Goal: Check status: Check status

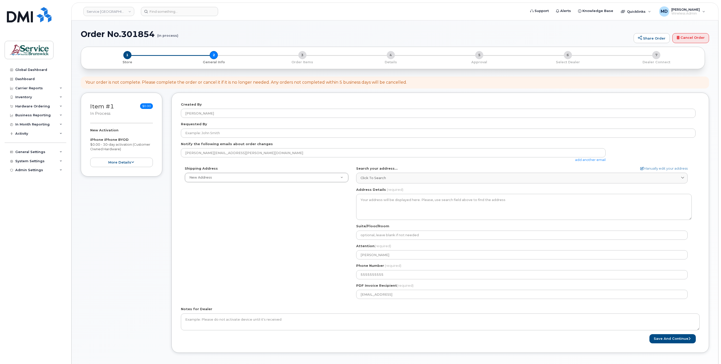
select select
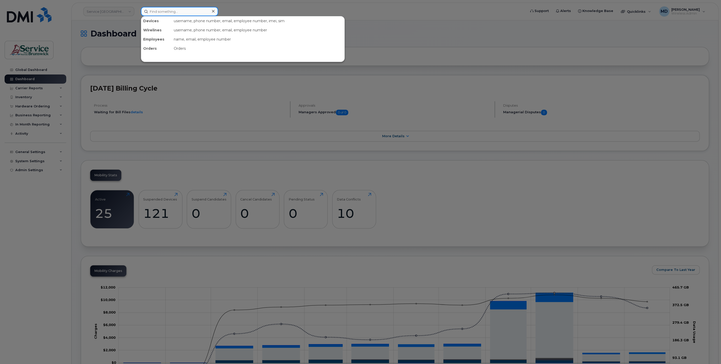
click at [156, 13] on input at bounding box center [179, 11] width 77 height 9
paste input "301422"
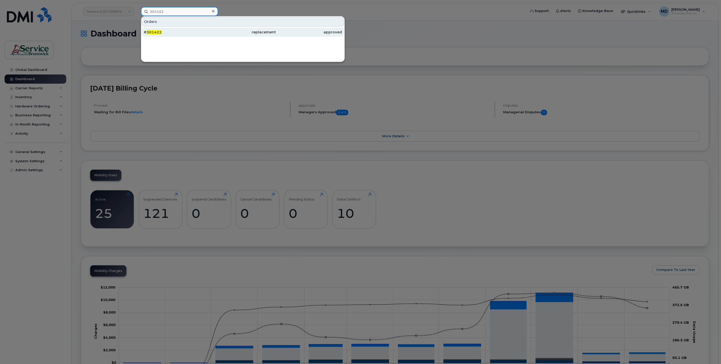
type input "301422"
click at [159, 31] on span "301422" at bounding box center [154, 32] width 15 height 5
click at [161, 33] on div "# 301422" at bounding box center [177, 32] width 66 height 5
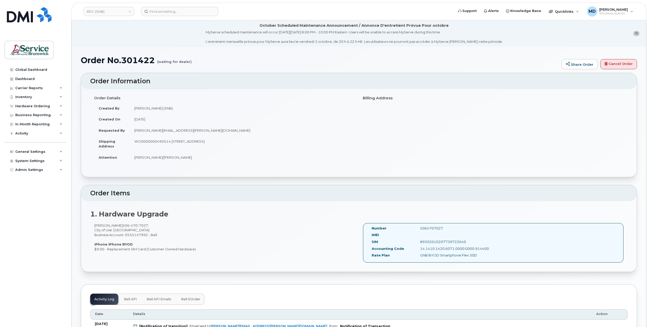
scroll to position [88, 0]
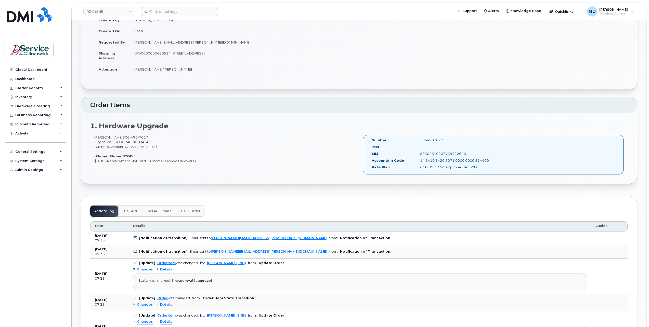
click at [187, 212] on span "Bell eOrder" at bounding box center [190, 211] width 19 height 4
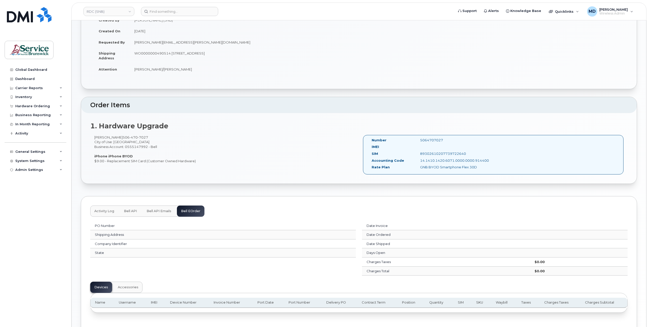
scroll to position [3, 0]
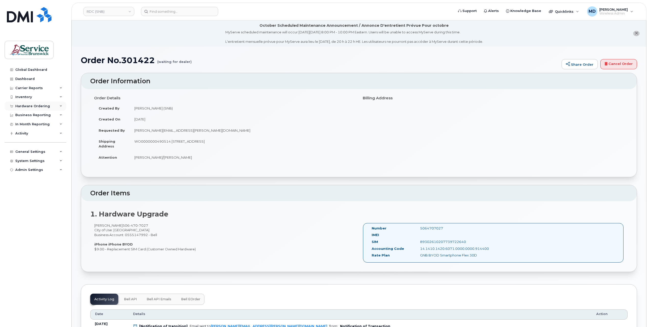
click at [36, 107] on div "Hardware Ordering" at bounding box center [32, 106] width 35 height 4
click at [29, 126] on div "Orders" at bounding box center [24, 125] width 12 height 5
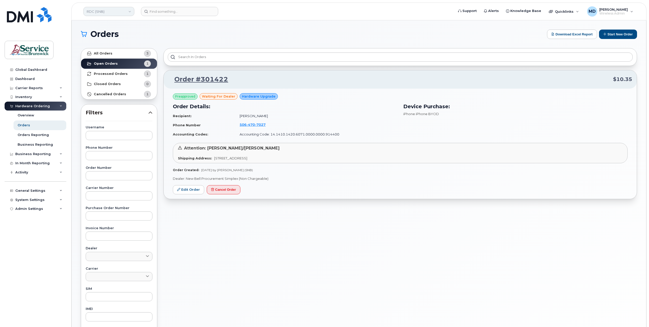
click at [107, 15] on link "RDC (SNB)" at bounding box center [108, 11] width 51 height 9
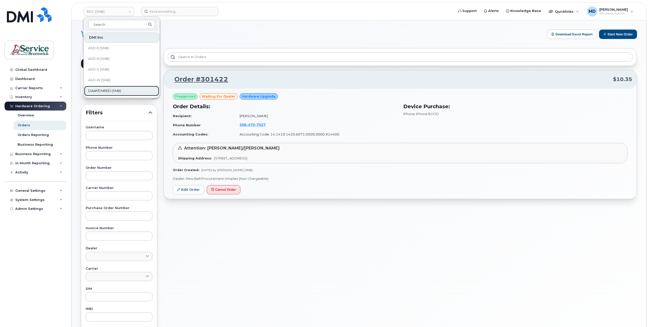
click at [110, 93] on span "DAAF/DNRED (SNB)" at bounding box center [104, 90] width 33 height 5
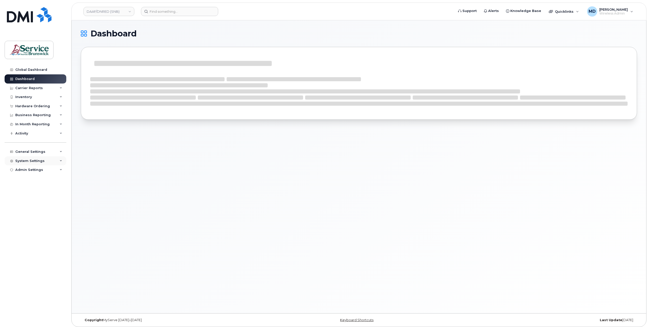
click at [30, 162] on div "System Settings" at bounding box center [29, 161] width 29 height 4
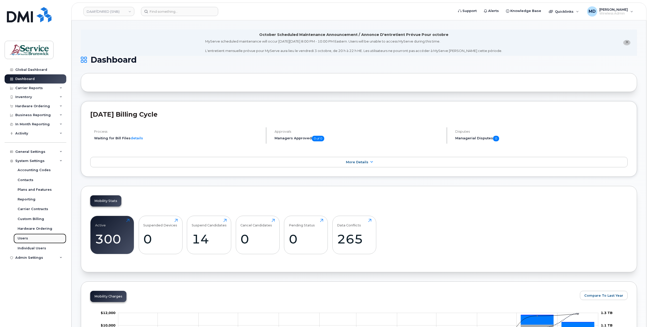
click at [23, 242] on link "Users" at bounding box center [40, 239] width 53 height 10
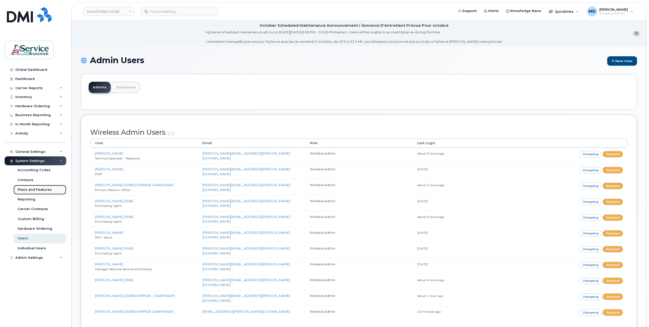
click at [36, 193] on link "Plans and Features" at bounding box center [40, 190] width 53 height 10
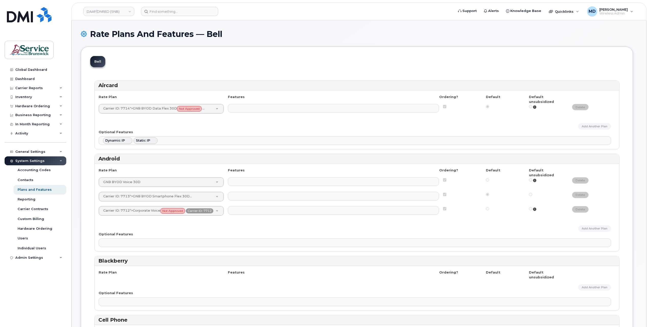
select select
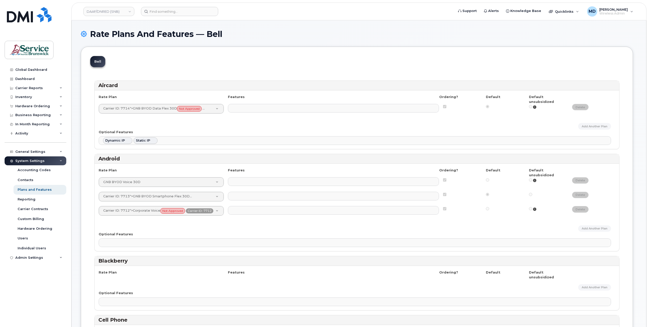
select select
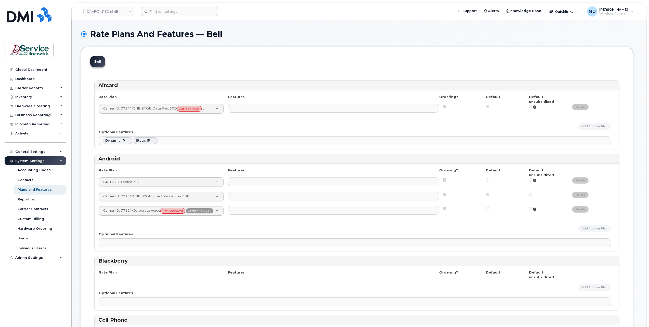
select select
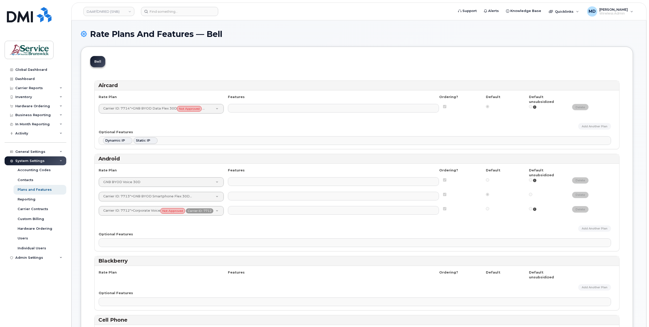
select select
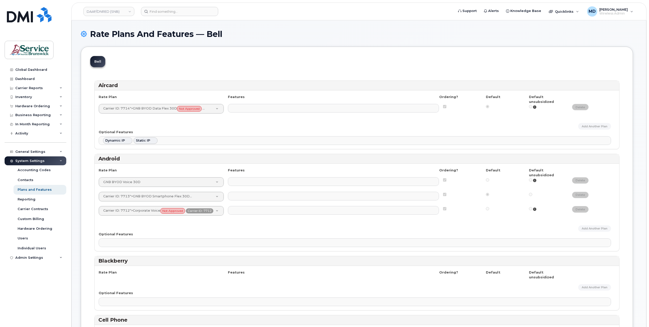
select select
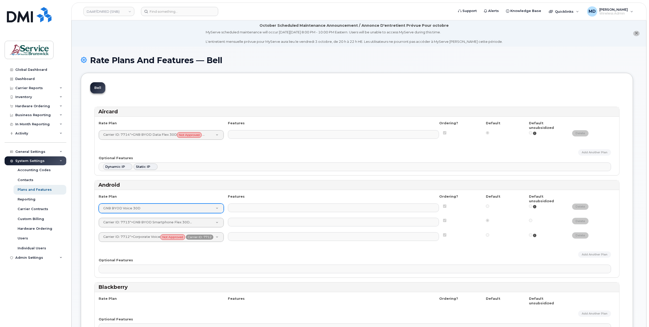
drag, startPoint x: 147, startPoint y: 199, endPoint x: 104, endPoint y: 197, distance: 43.2
drag, startPoint x: 143, startPoint y: 200, endPoint x: 114, endPoint y: 196, distance: 29.9
drag, startPoint x: 92, startPoint y: 182, endPoint x: 94, endPoint y: 227, distance: 45.9
click at [21, 98] on div "Inventory" at bounding box center [23, 97] width 17 height 4
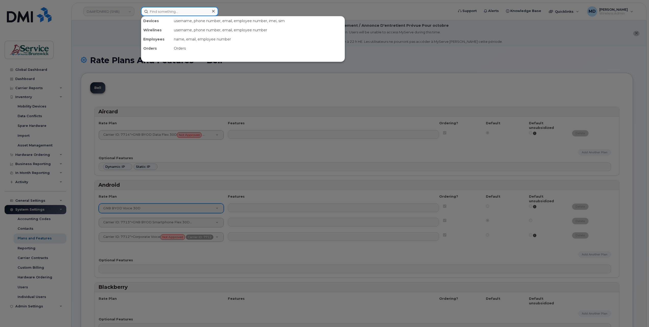
click at [154, 12] on input at bounding box center [179, 11] width 77 height 9
paste input "301516"
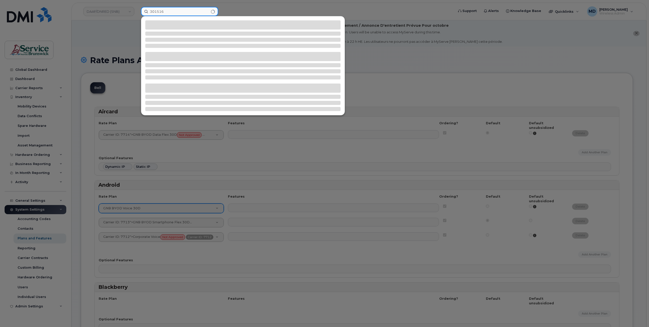
type input "301516"
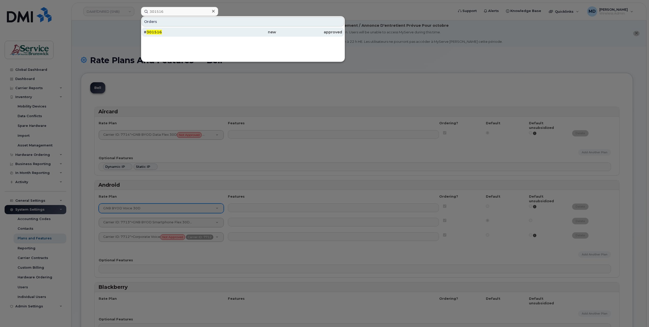
click at [156, 30] on span "301516" at bounding box center [154, 32] width 15 height 5
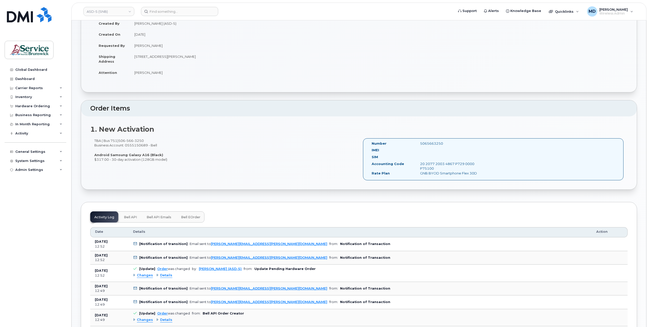
scroll to position [170, 0]
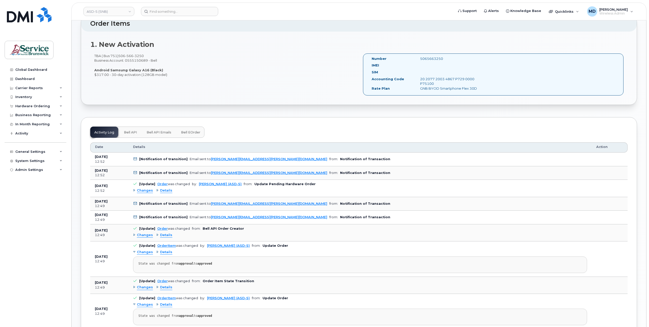
click at [148, 189] on span "Changes" at bounding box center [145, 190] width 16 height 5
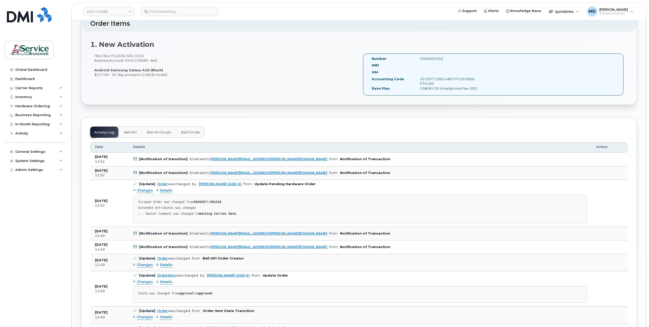
scroll to position [255, 0]
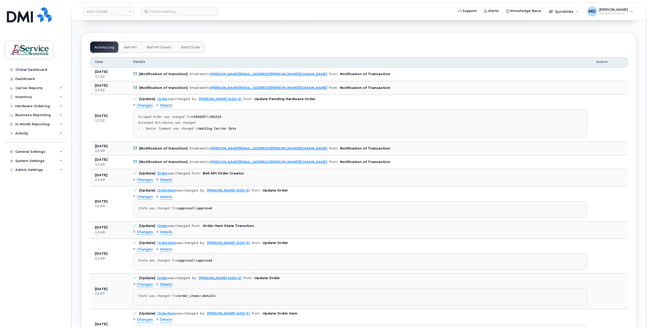
click at [145, 232] on span "Changes" at bounding box center [145, 232] width 16 height 5
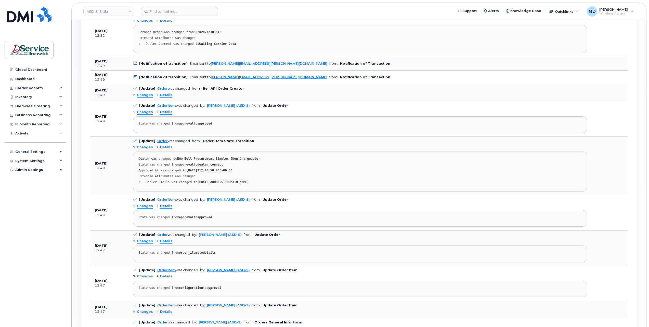
scroll to position [425, 0]
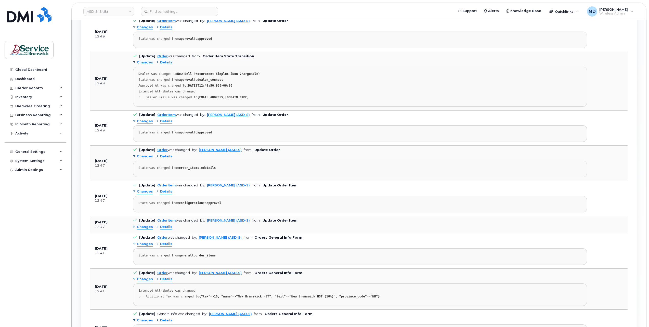
click at [146, 242] on span "Changes" at bounding box center [145, 244] width 16 height 5
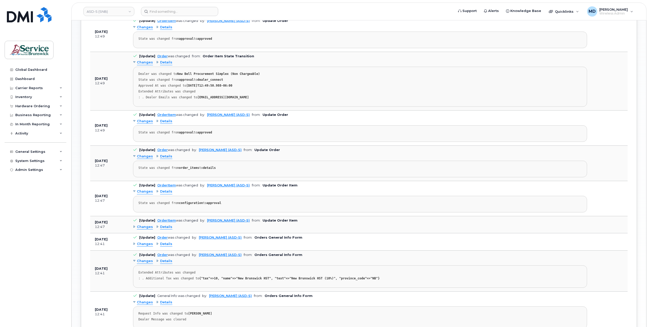
click at [146, 242] on span "Changes" at bounding box center [145, 244] width 16 height 5
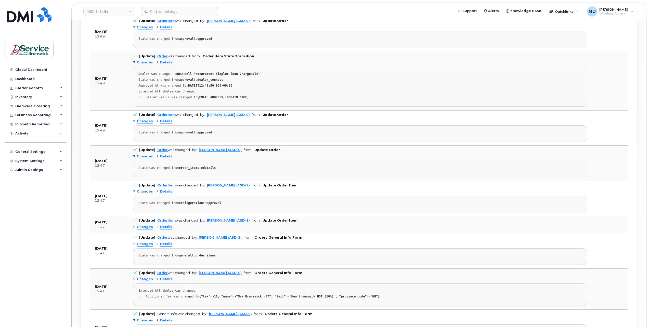
click at [144, 226] on span "Changes" at bounding box center [145, 227] width 16 height 5
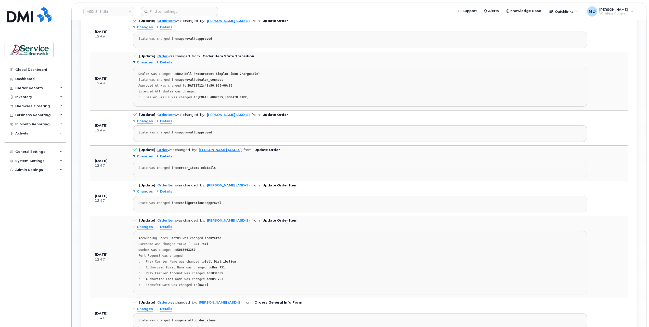
click at [143, 225] on span "Changes" at bounding box center [145, 227] width 16 height 5
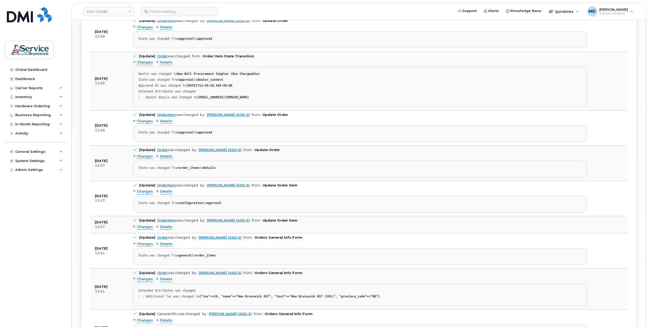
click at [139, 225] on span "Changes" at bounding box center [145, 227] width 16 height 5
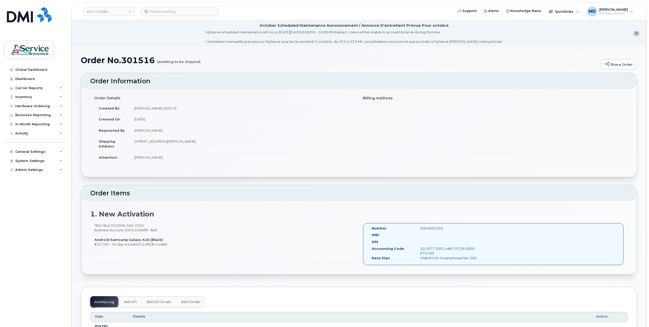
scroll to position [85, 0]
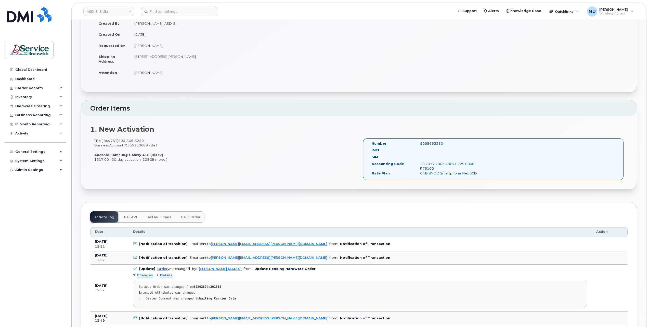
click at [192, 218] on span "Bell eOrder" at bounding box center [190, 217] width 19 height 4
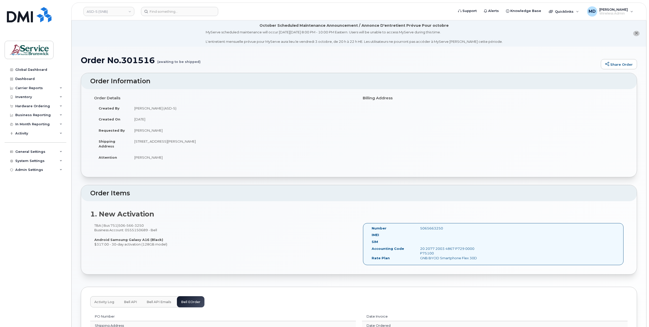
scroll to position [122, 0]
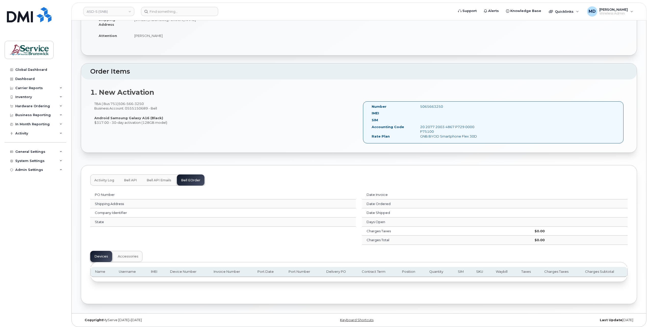
click at [103, 179] on span "Activity Log" at bounding box center [104, 180] width 20 height 4
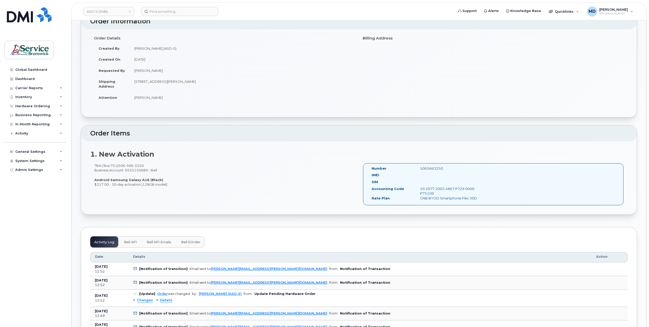
scroll to position [0, 0]
